Goal: Find specific page/section: Find specific page/section

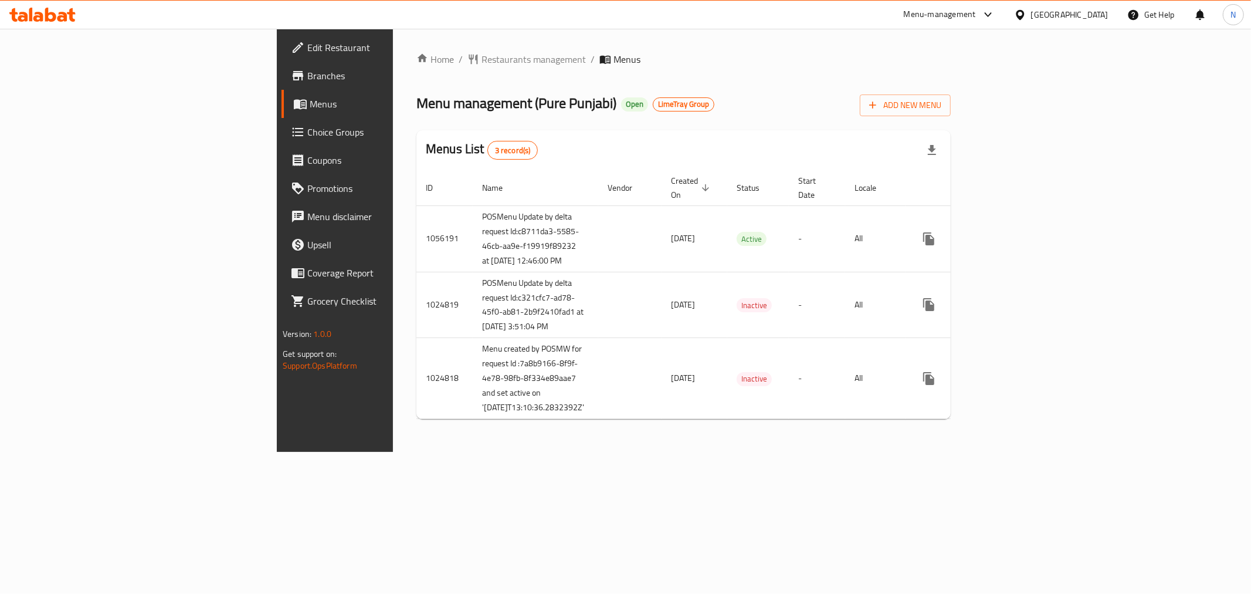
click at [282, 59] on link "Edit Restaurant" at bounding box center [384, 47] width 204 height 28
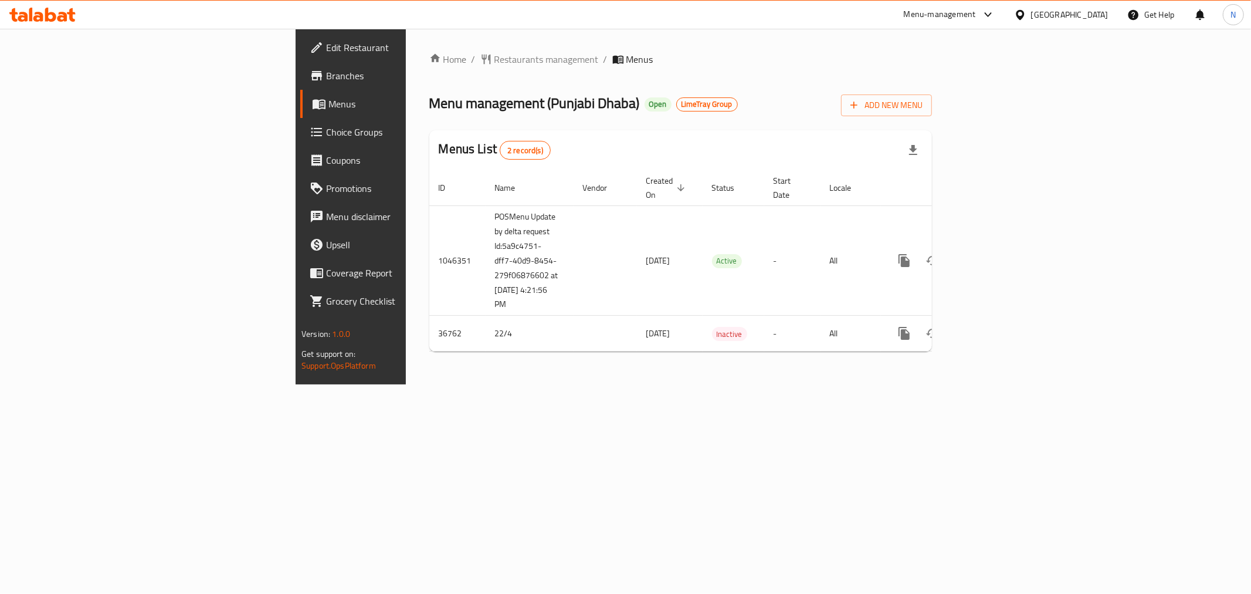
click at [326, 53] on span "Edit Restaurant" at bounding box center [410, 47] width 169 height 14
click at [300, 88] on link "Branches" at bounding box center [402, 76] width 204 height 28
